Goal: Task Accomplishment & Management: Manage account settings

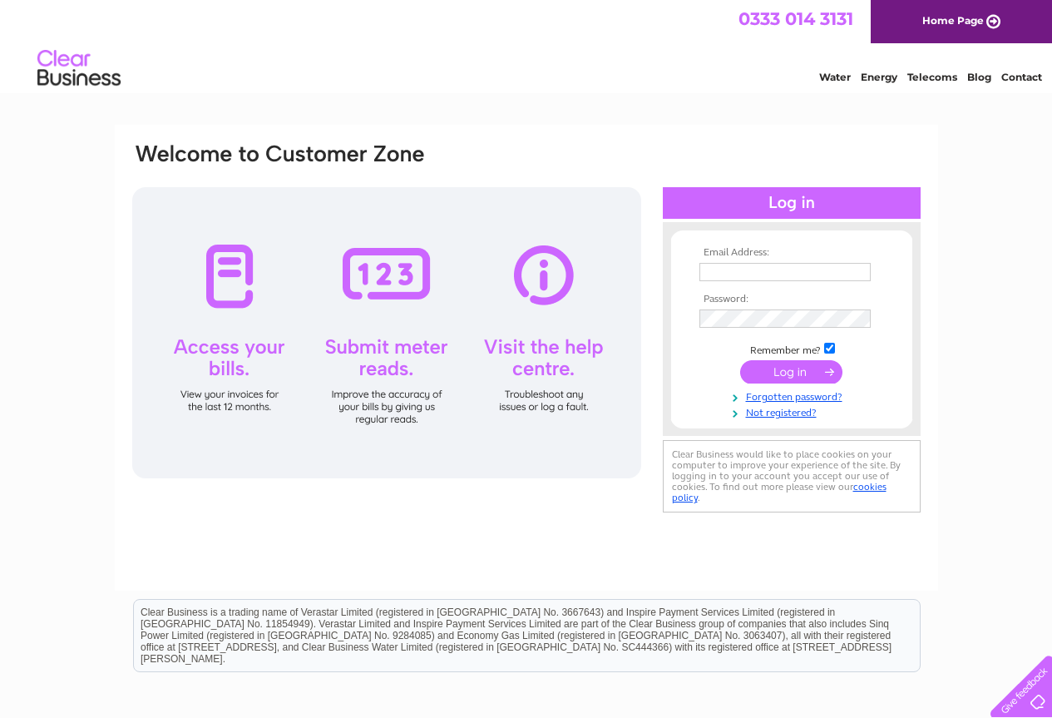
click at [747, 270] on input "text" at bounding box center [784, 272] width 171 height 18
type input "joe@joemaxwell-engineering.com"
click at [766, 366] on input "submit" at bounding box center [791, 373] width 102 height 23
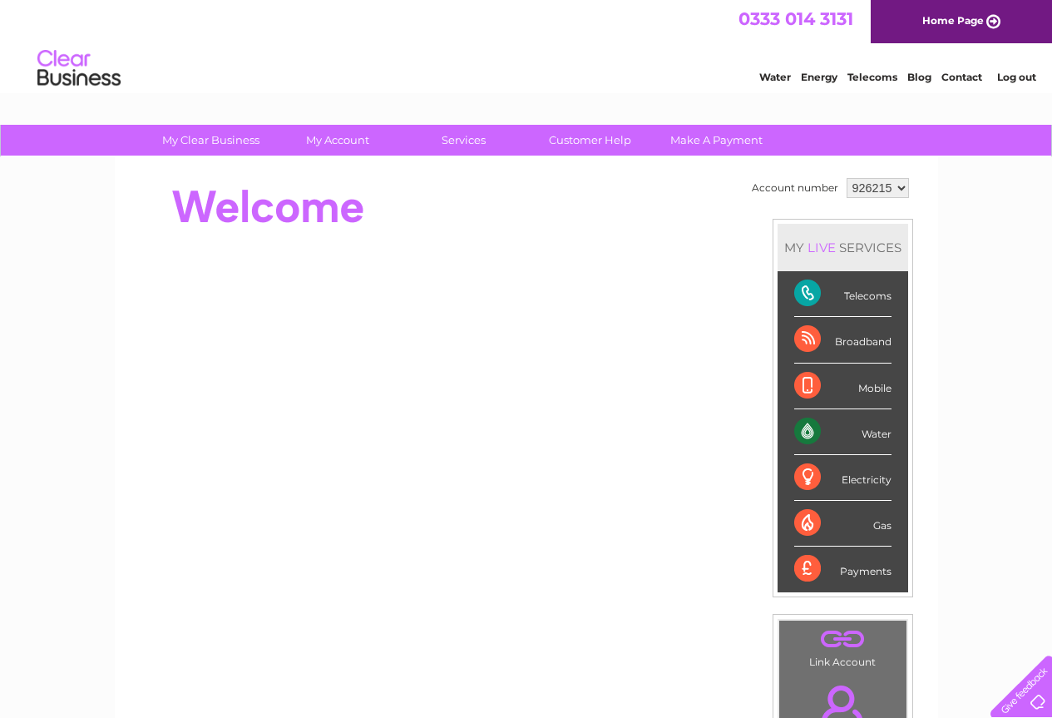
scroll to position [83, 0]
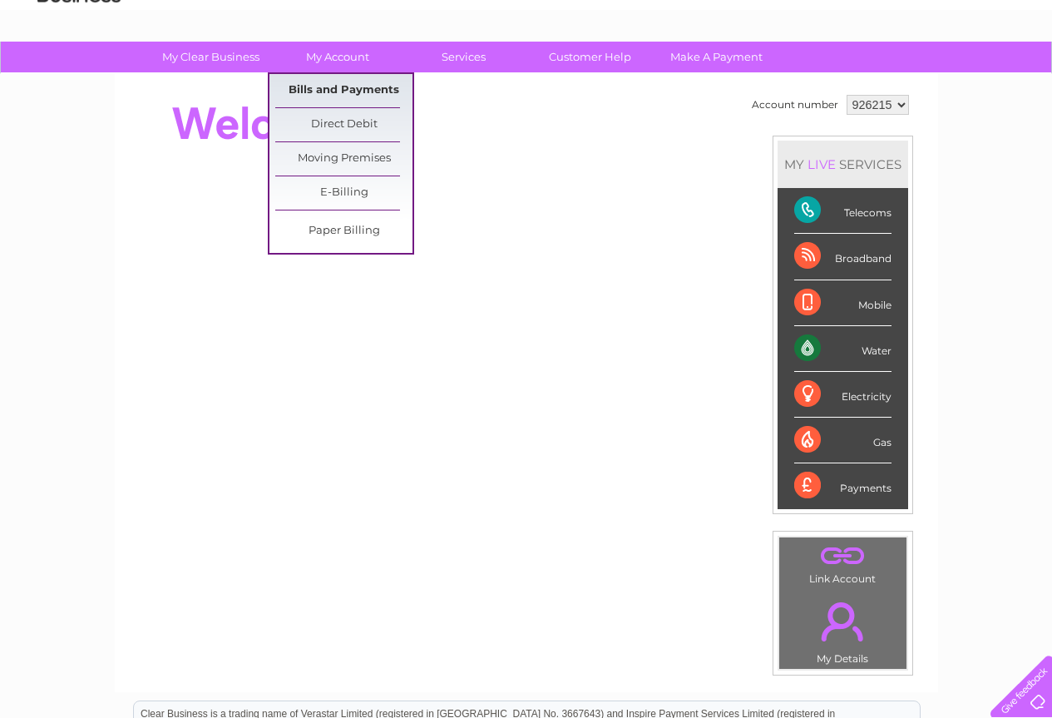
click at [353, 91] on link "Bills and Payments" at bounding box center [343, 90] width 137 height 33
click at [353, 90] on link "Bills and Payments" at bounding box center [343, 90] width 137 height 33
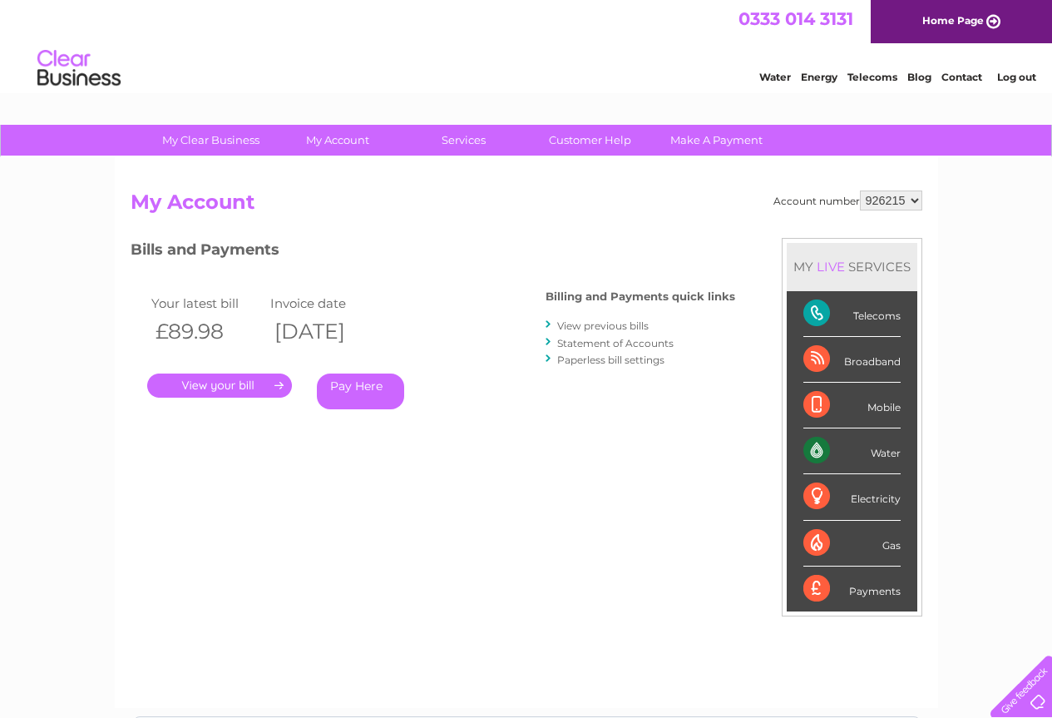
click at [233, 388] on link "." at bounding box center [219, 385] width 145 height 24
